Goal: Task Accomplishment & Management: Use online tool/utility

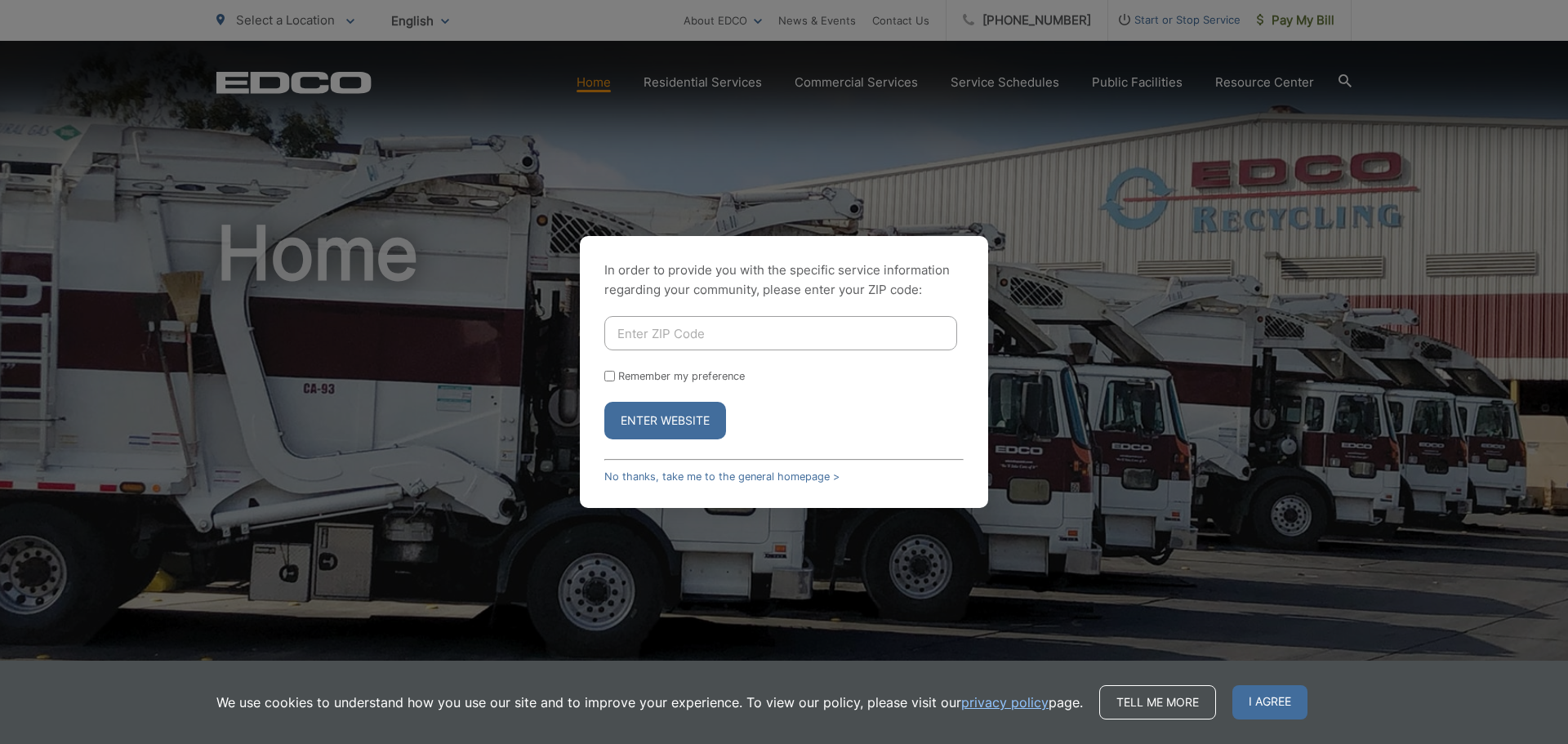
click at [712, 323] on input "Enter ZIP Code" at bounding box center [780, 333] width 353 height 34
type input "92007"
click at [604, 401] on button "Enter Website" at bounding box center [665, 420] width 122 height 38
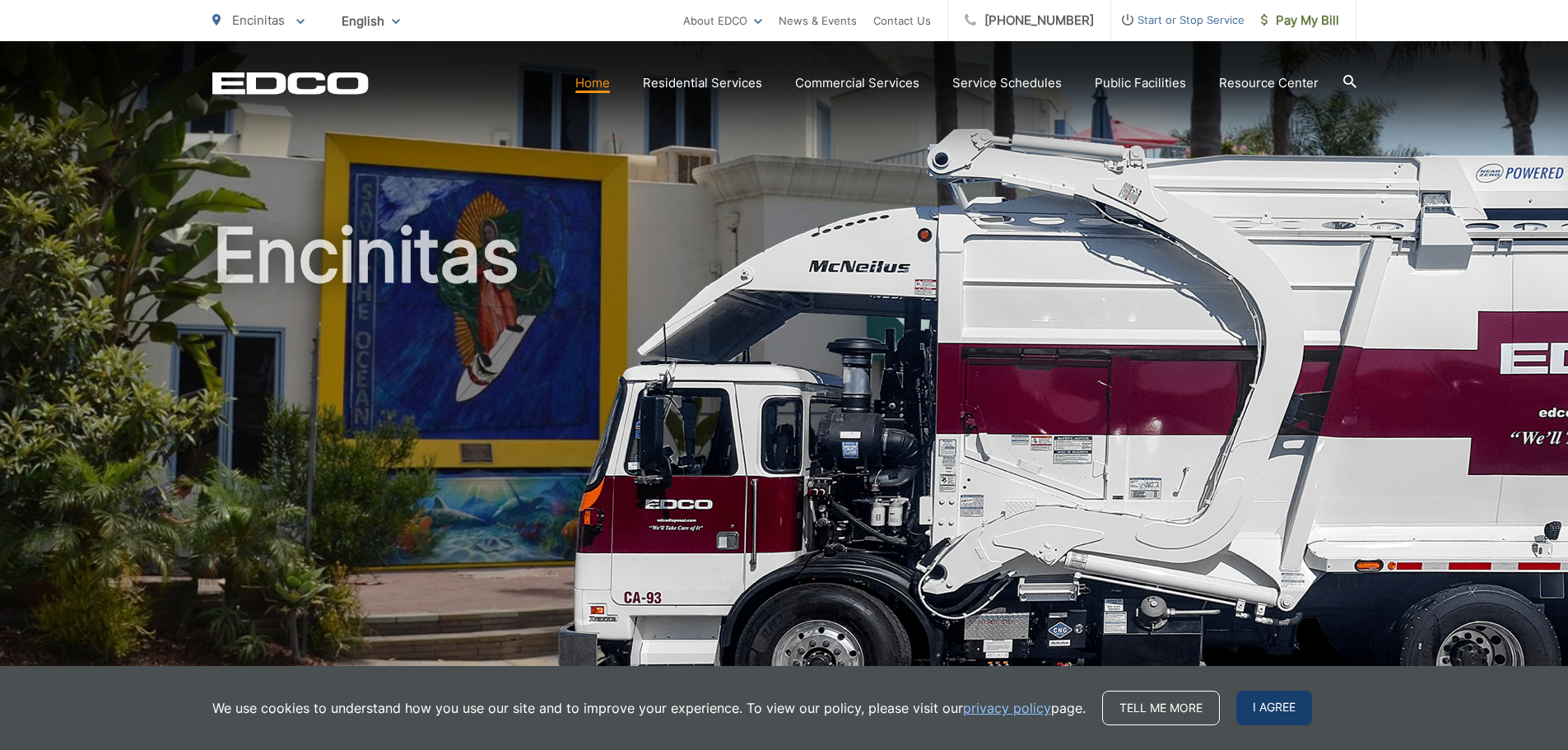
click at [1278, 705] on span "I agree" at bounding box center [1274, 707] width 76 height 35
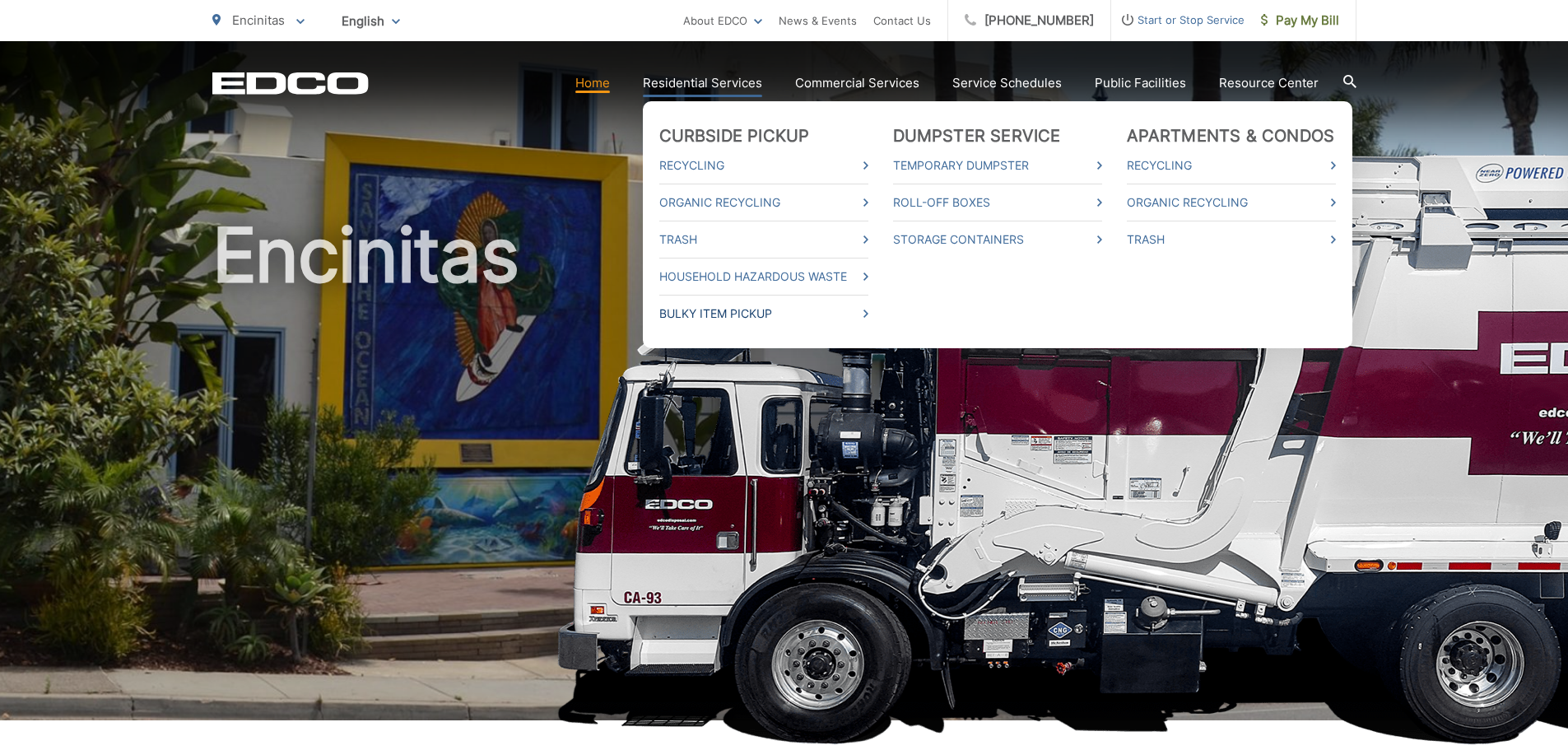
click at [737, 315] on link "Bulky Item Pickup" at bounding box center [763, 312] width 209 height 19
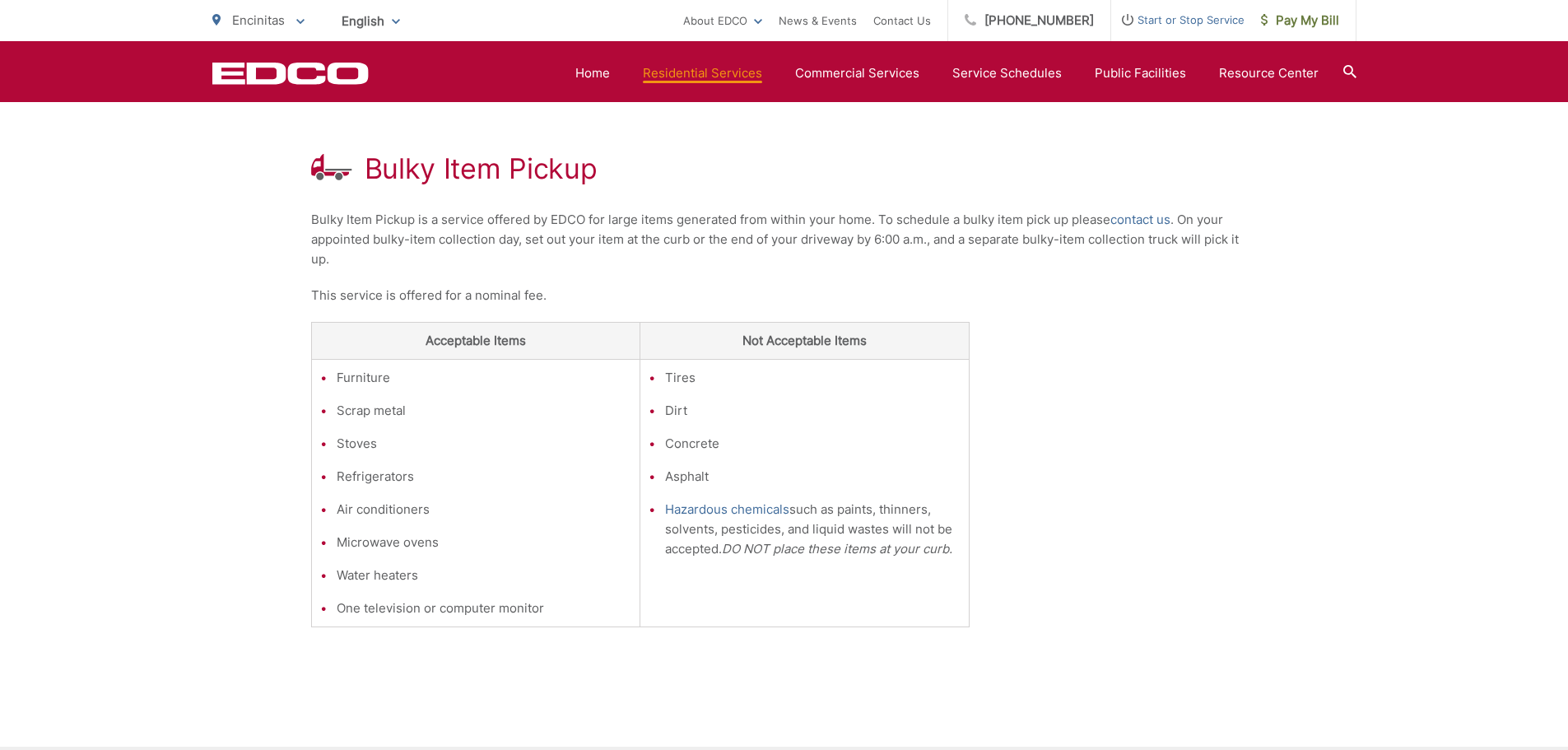
scroll to position [247, 0]
